Goal: Information Seeking & Learning: Check status

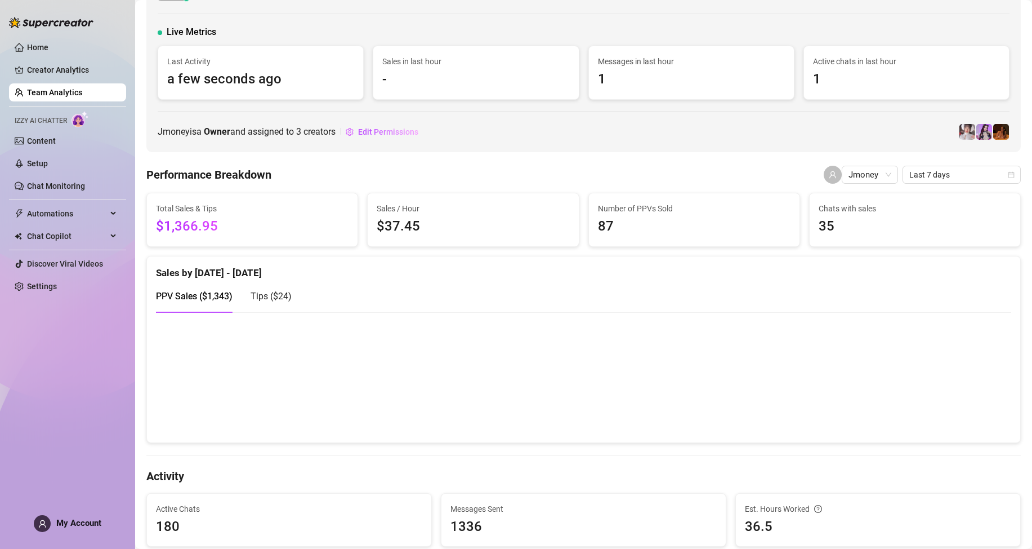
scroll to position [56, 0]
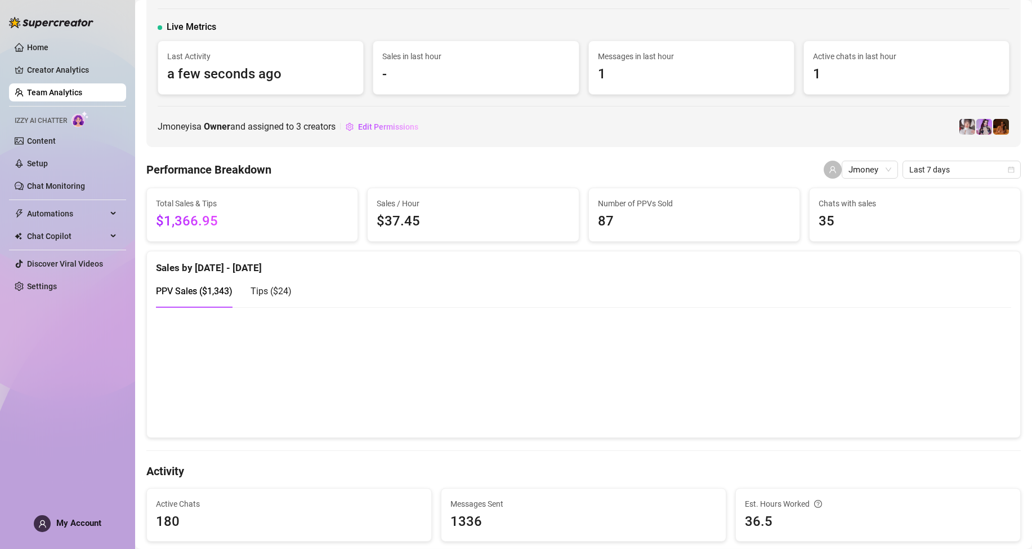
drag, startPoint x: 82, startPoint y: 90, endPoint x: 109, endPoint y: 113, distance: 35.9
click at [82, 90] on link "Team Analytics" at bounding box center [54, 92] width 55 height 9
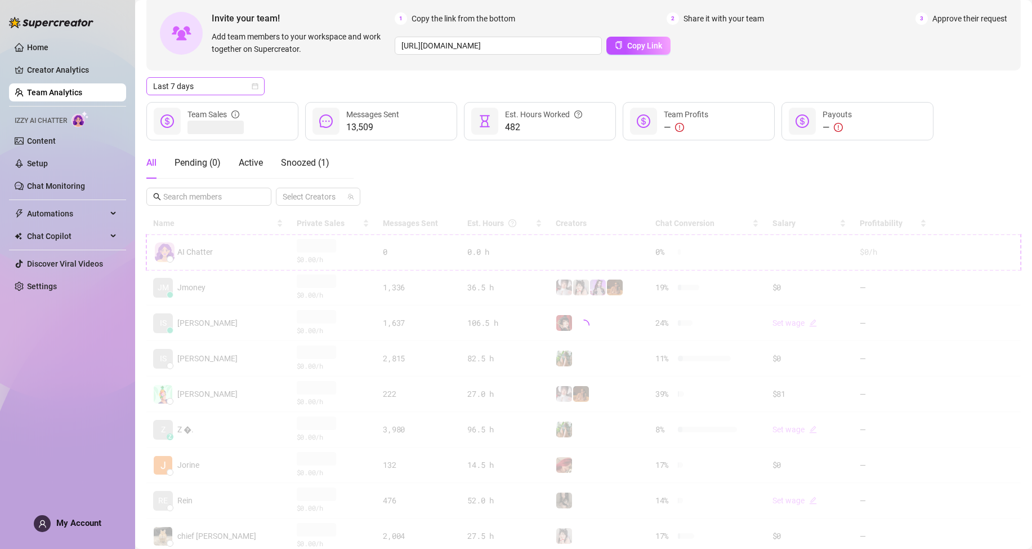
click at [228, 85] on span "Last 7 days" at bounding box center [205, 86] width 105 height 17
click at [225, 181] on div "Custom date" at bounding box center [205, 181] width 100 height 12
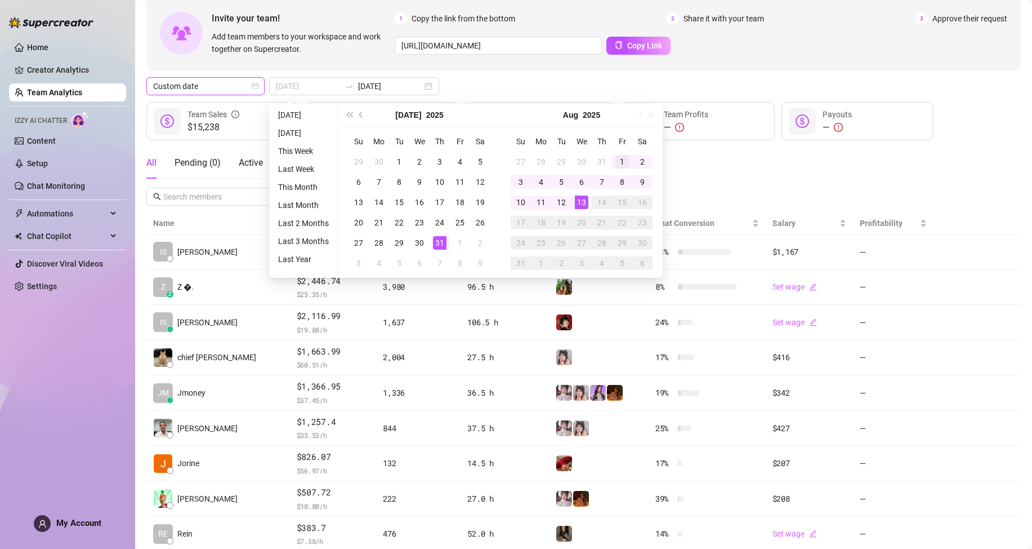
type input "[DATE]"
drag, startPoint x: 618, startPoint y: 159, endPoint x: 583, endPoint y: 218, distance: 68.5
click at [616, 159] on div "1" at bounding box center [623, 162] width 14 height 14
type input "[DATE]"
click at [579, 197] on div "13" at bounding box center [582, 202] width 14 height 14
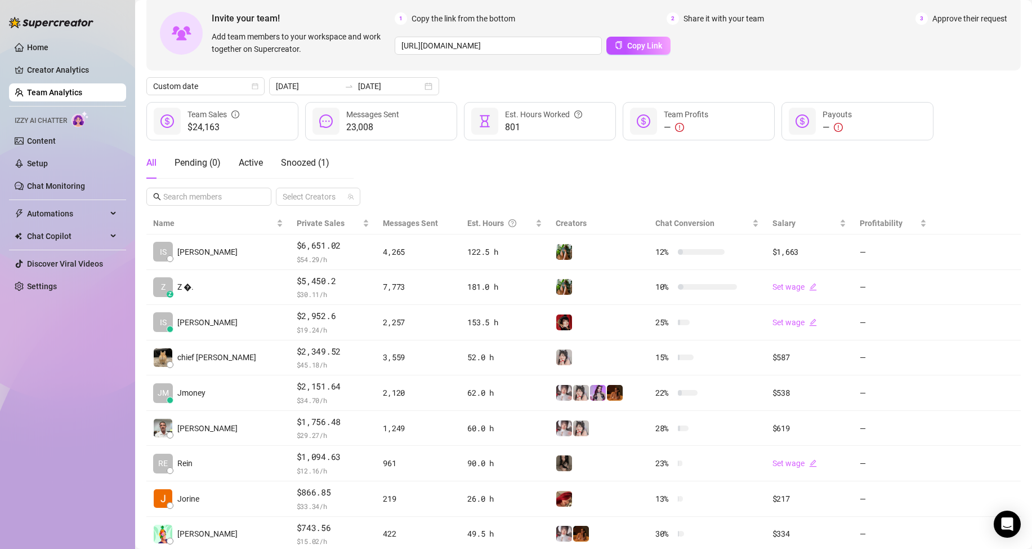
click at [77, 96] on link "Team Analytics" at bounding box center [54, 92] width 55 height 9
click at [52, 91] on link "Team Analytics" at bounding box center [54, 92] width 55 height 9
